Goal: Manage account settings

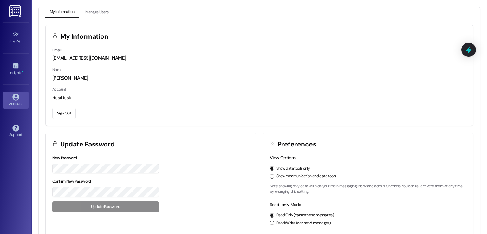
click at [273, 177] on button "Show communication and data tools" at bounding box center [272, 176] width 4 height 4
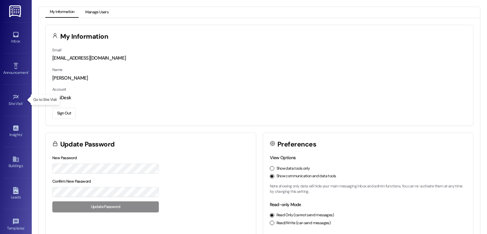
click at [100, 12] on button "Manage Users" at bounding box center [97, 12] width 32 height 11
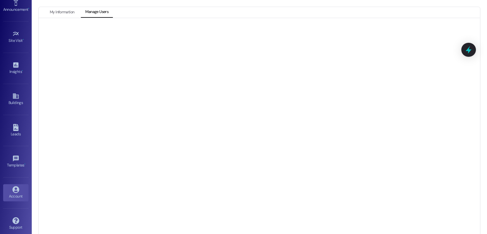
scroll to position [67, 0]
click at [62, 11] on button "My Information" at bounding box center [61, 12] width 33 height 11
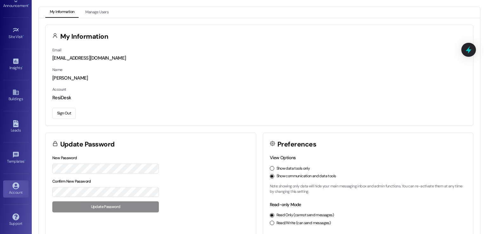
click at [65, 114] on button "Sign Out" at bounding box center [63, 113] width 23 height 11
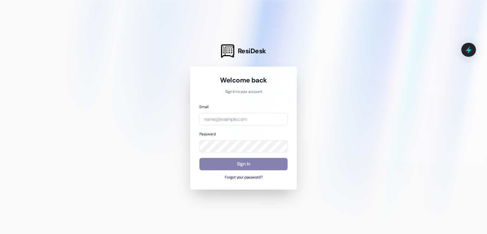
type input "automated-surveys-american-landmark@american-landmark.com"
